Goal: Information Seeking & Learning: Learn about a topic

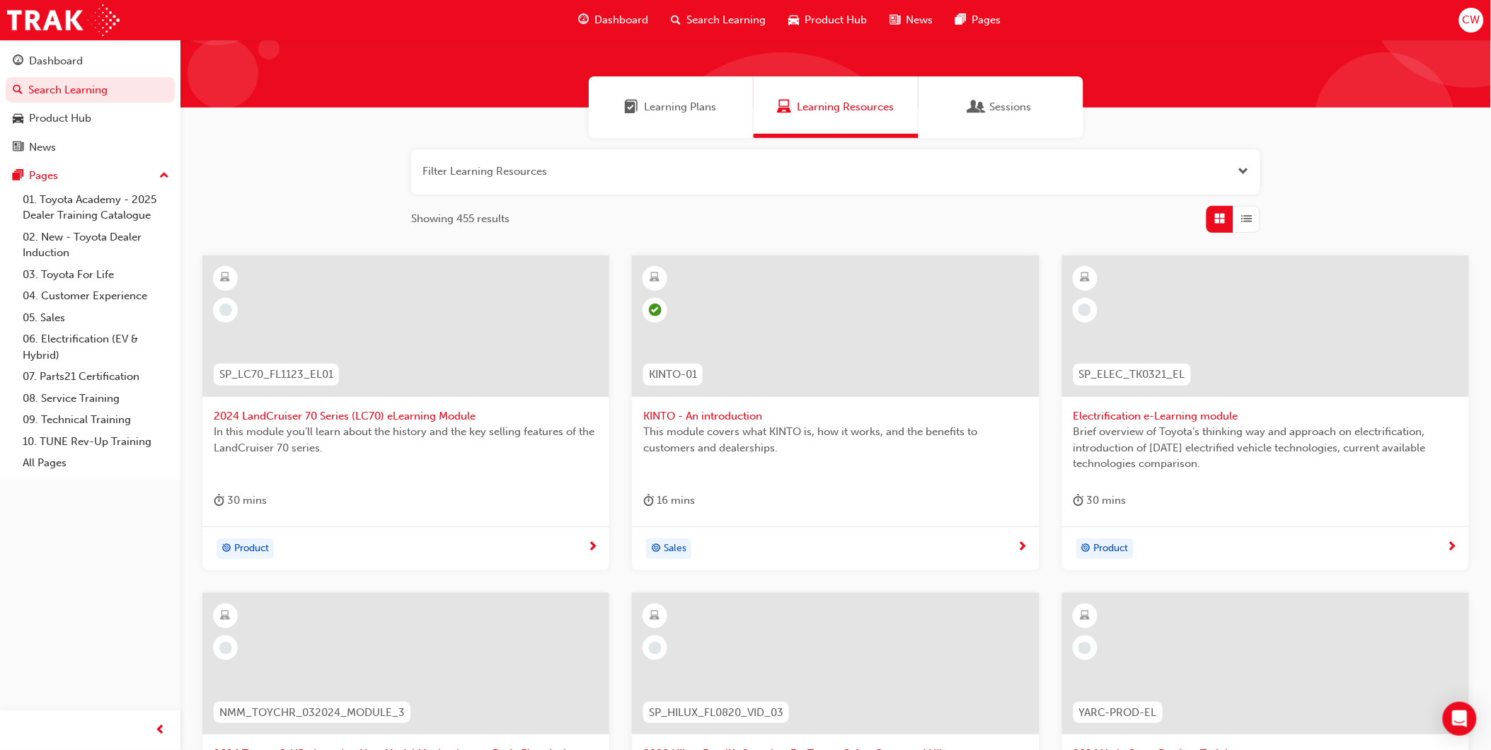
scroll to position [104, 0]
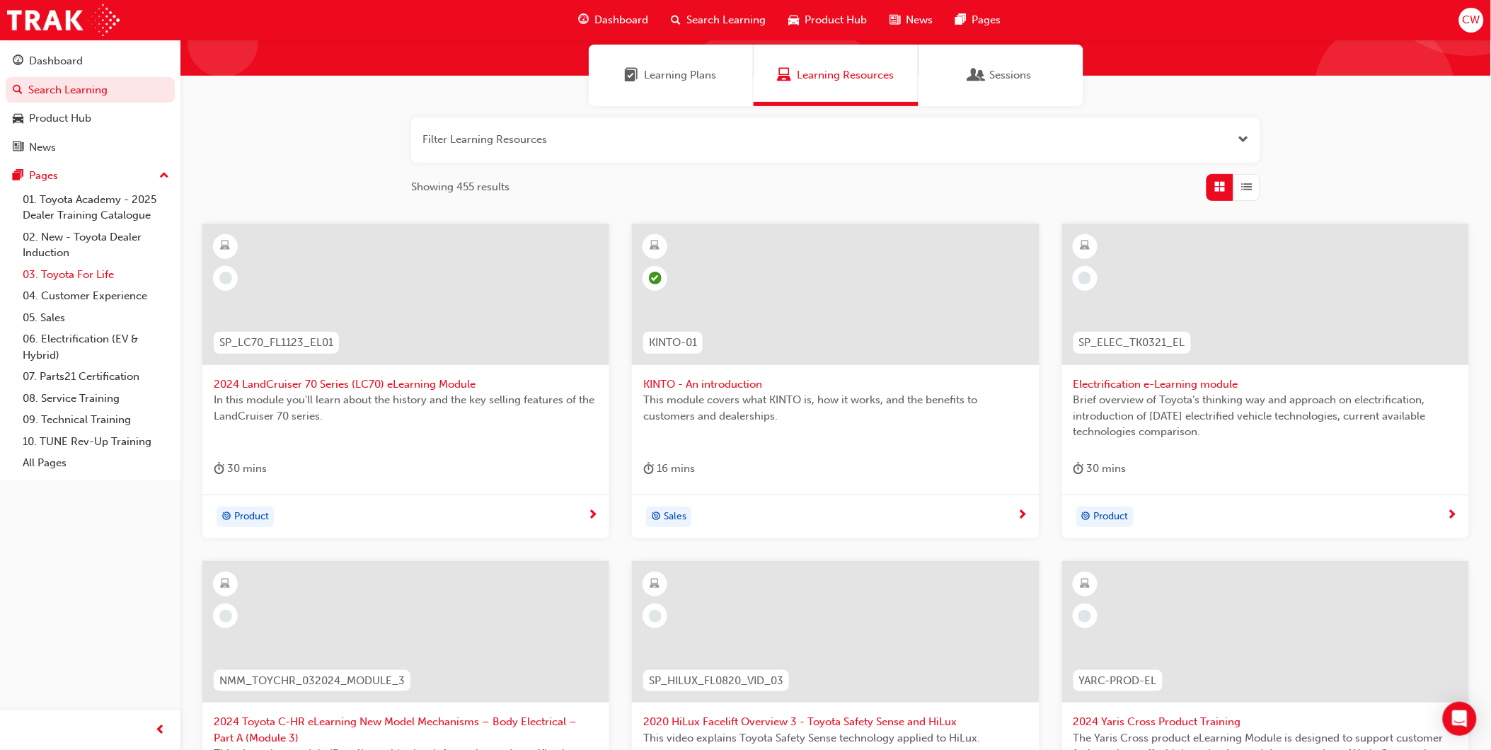
click at [81, 279] on link "03. Toyota For Life" at bounding box center [96, 275] width 158 height 22
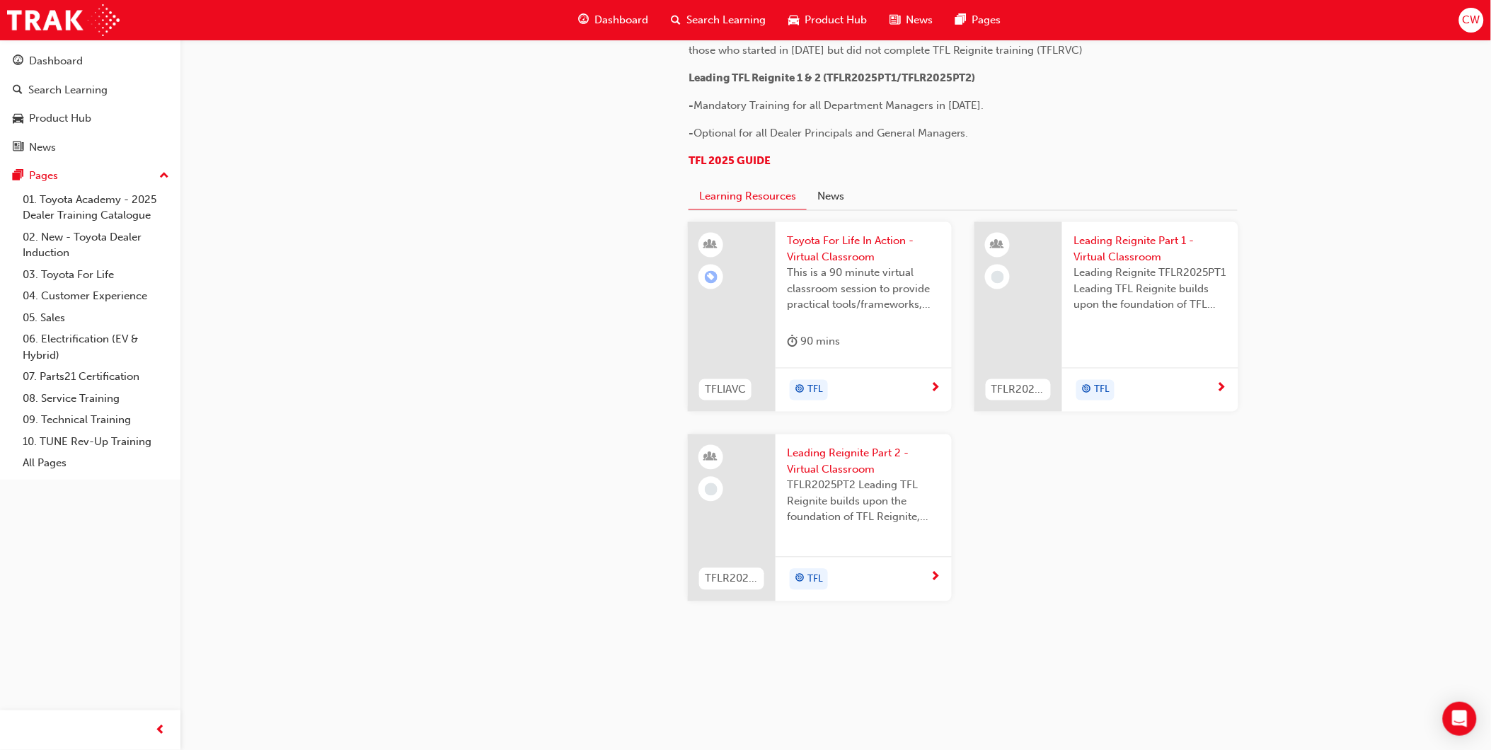
scroll to position [1400, 0]
